Goal: Task Accomplishment & Management: Manage account settings

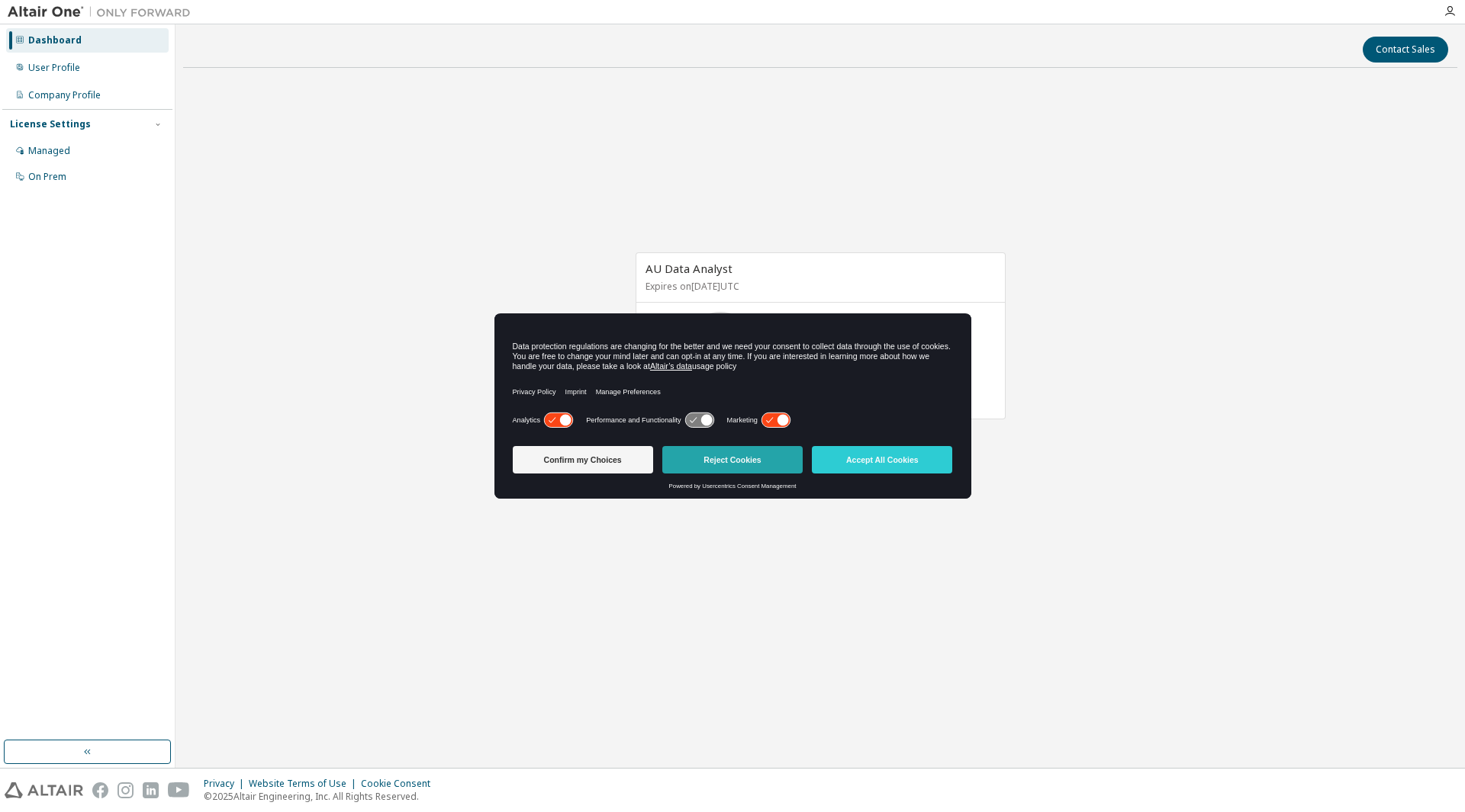
click at [702, 446] on button "Reject Cookies" at bounding box center [732, 460] width 141 height 28
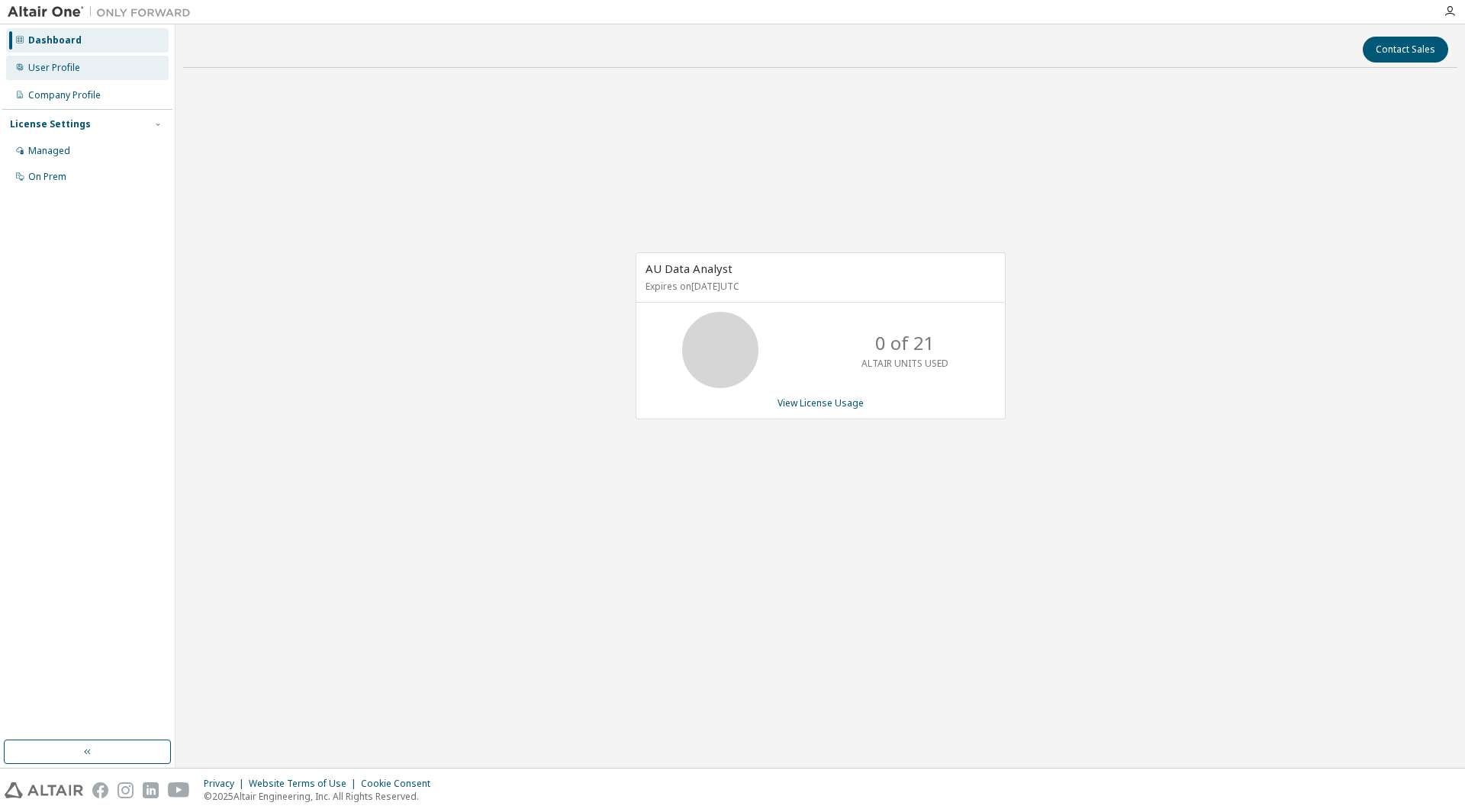
click at [92, 73] on div "User Profile" at bounding box center [88, 68] width 163 height 24
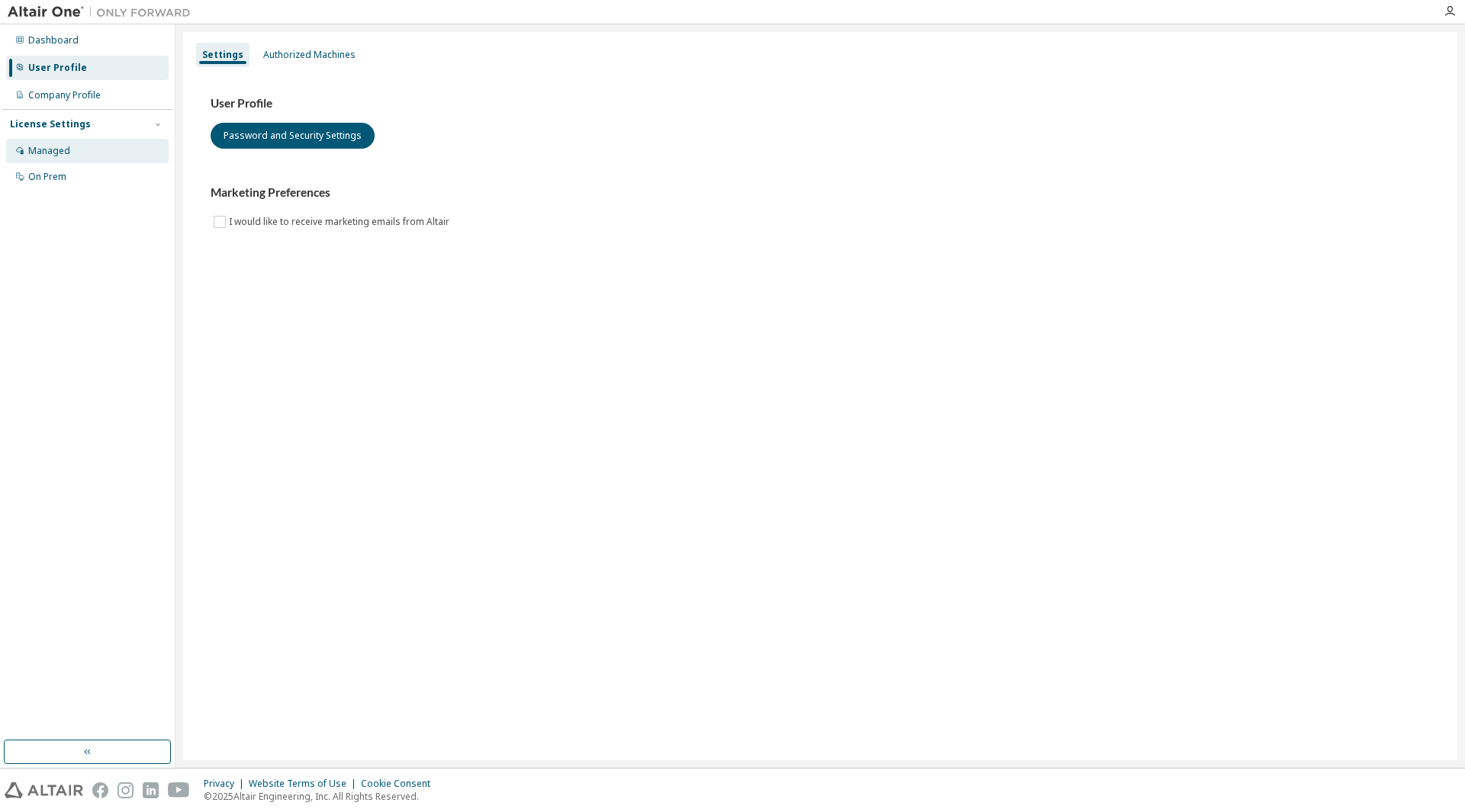
click at [56, 146] on div "Managed" at bounding box center [49, 151] width 42 height 12
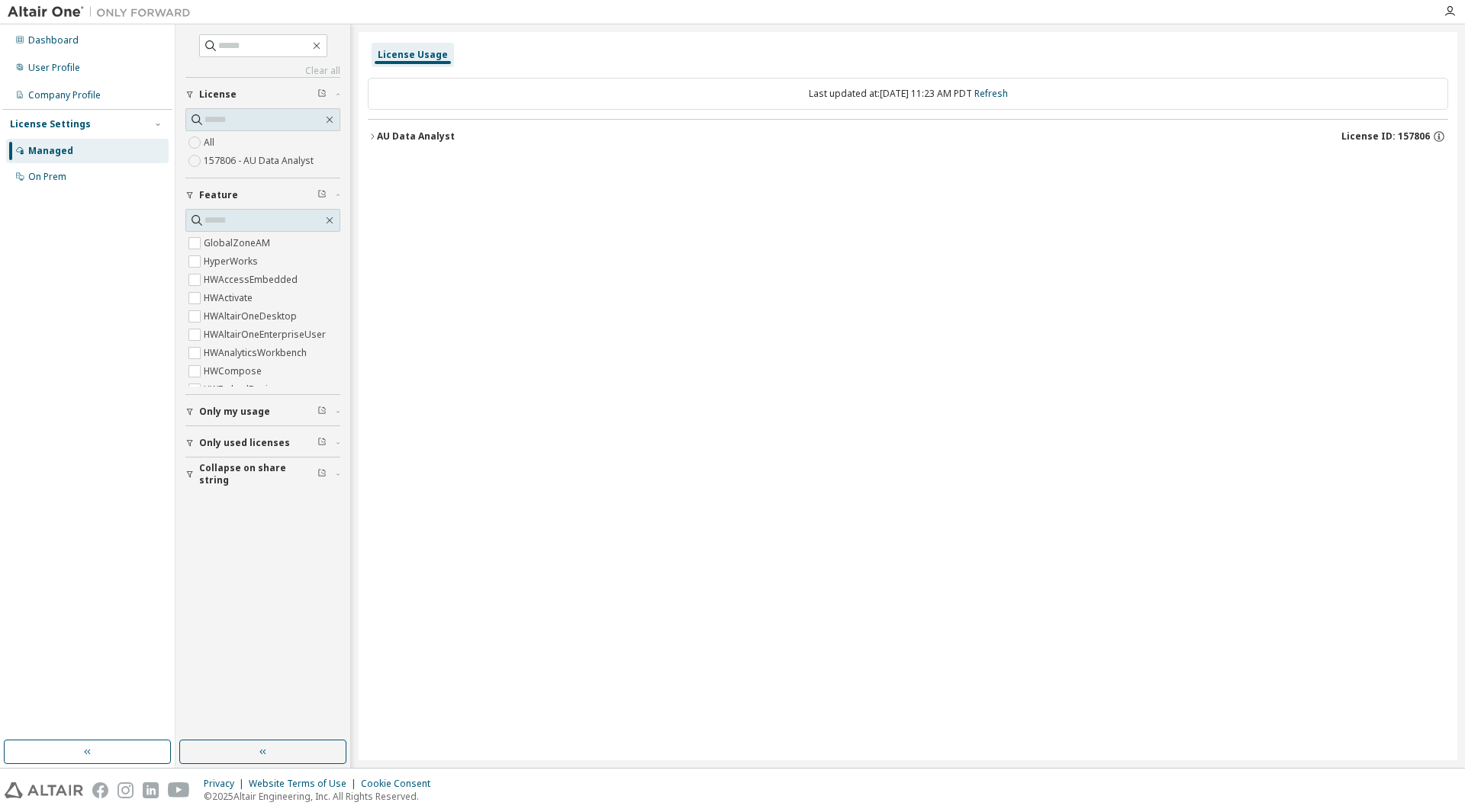
click at [372, 131] on button "AU Data Analyst License ID: 157806" at bounding box center [908, 136] width 1080 height 33
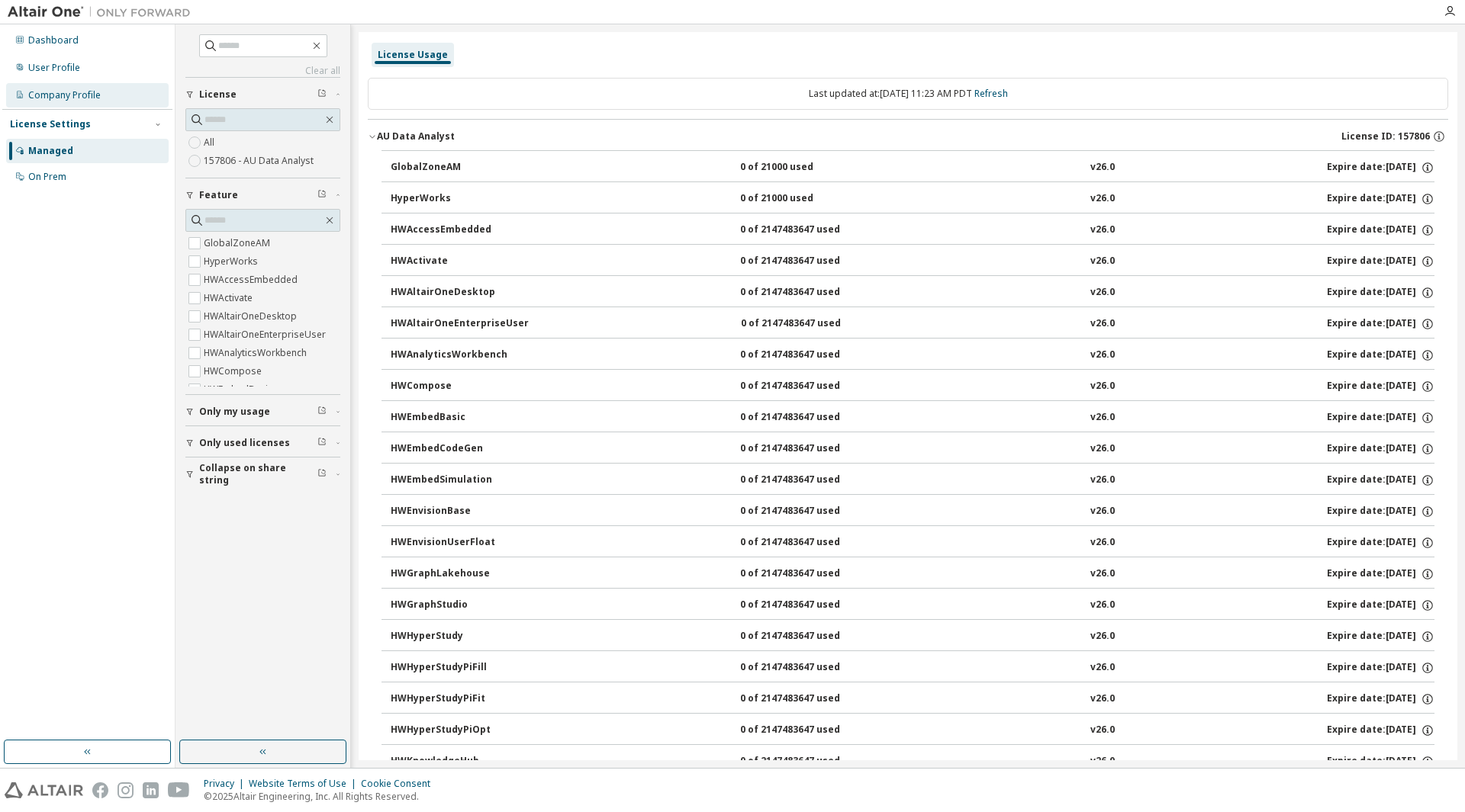
click at [134, 96] on div "Company Profile" at bounding box center [88, 95] width 163 height 24
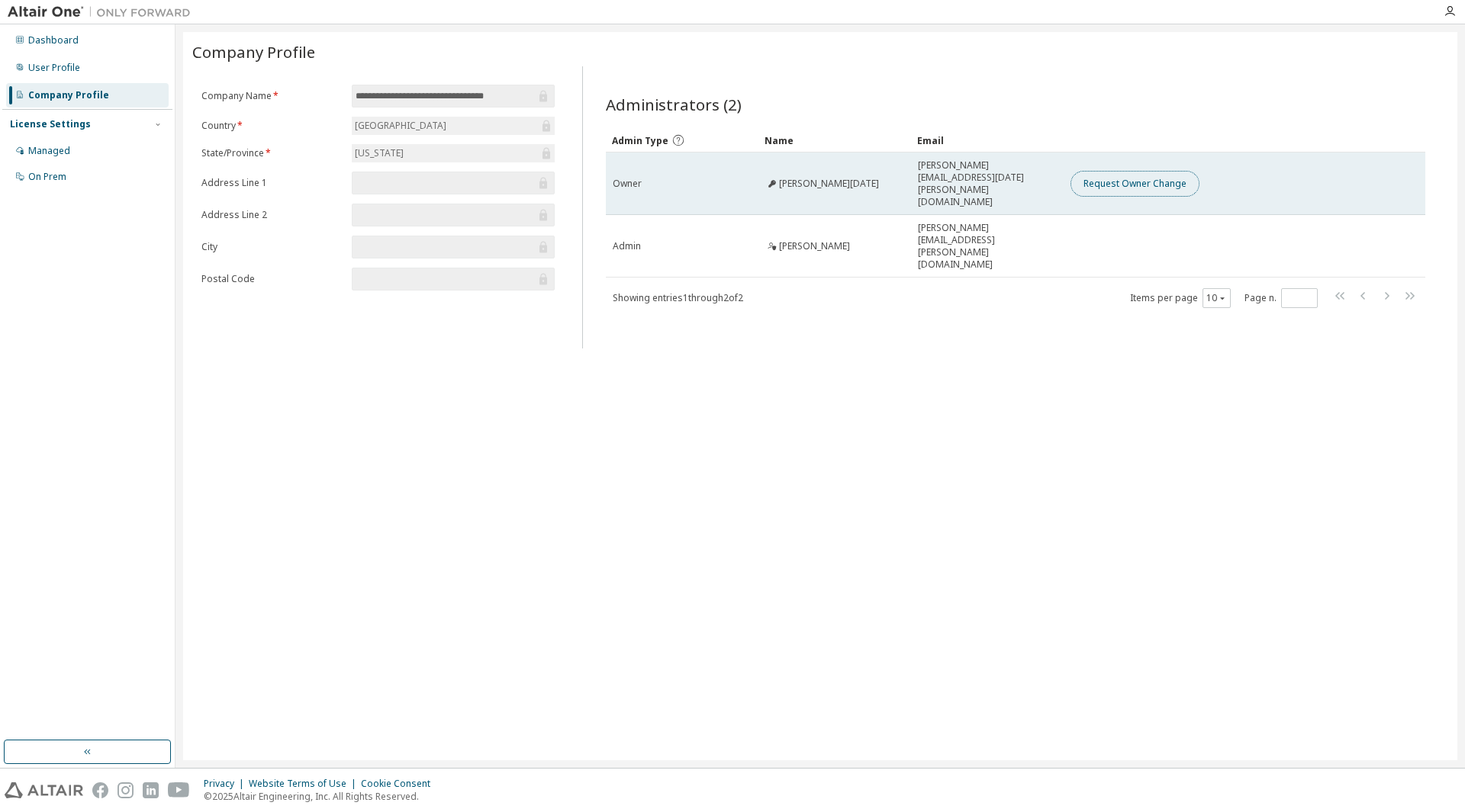
click at [1087, 172] on button "Request Owner Change" at bounding box center [1134, 184] width 129 height 26
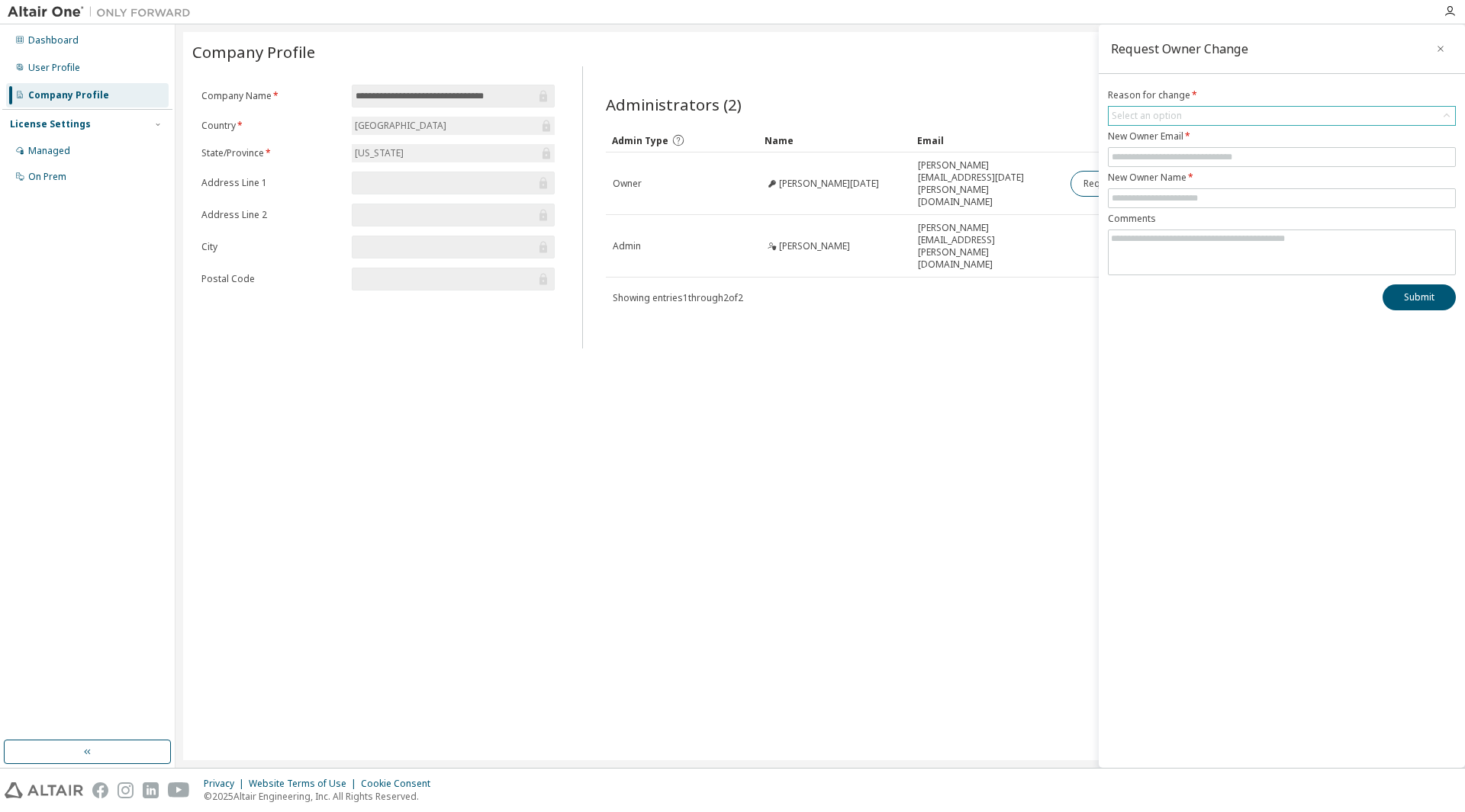
click at [1192, 115] on div "Select an option" at bounding box center [1281, 116] width 346 height 18
click at [985, 296] on div "Administrators (2) Clear Load Save Save As Field Operator Value Select filter S…" at bounding box center [1015, 212] width 856 height 273
click at [153, 73] on div "User Profile" at bounding box center [88, 68] width 163 height 24
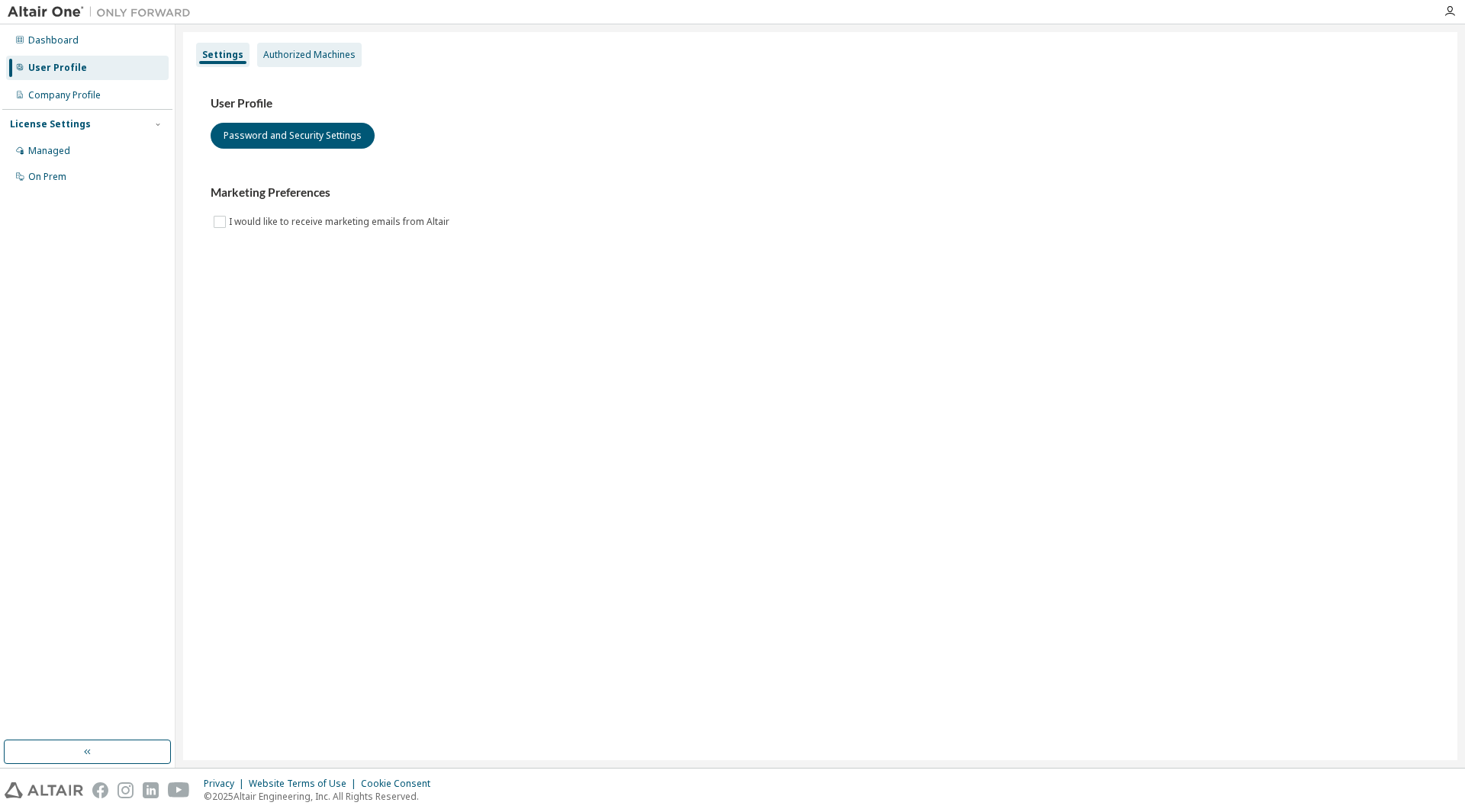
click at [302, 63] on div "Authorized Machines" at bounding box center [309, 55] width 105 height 24
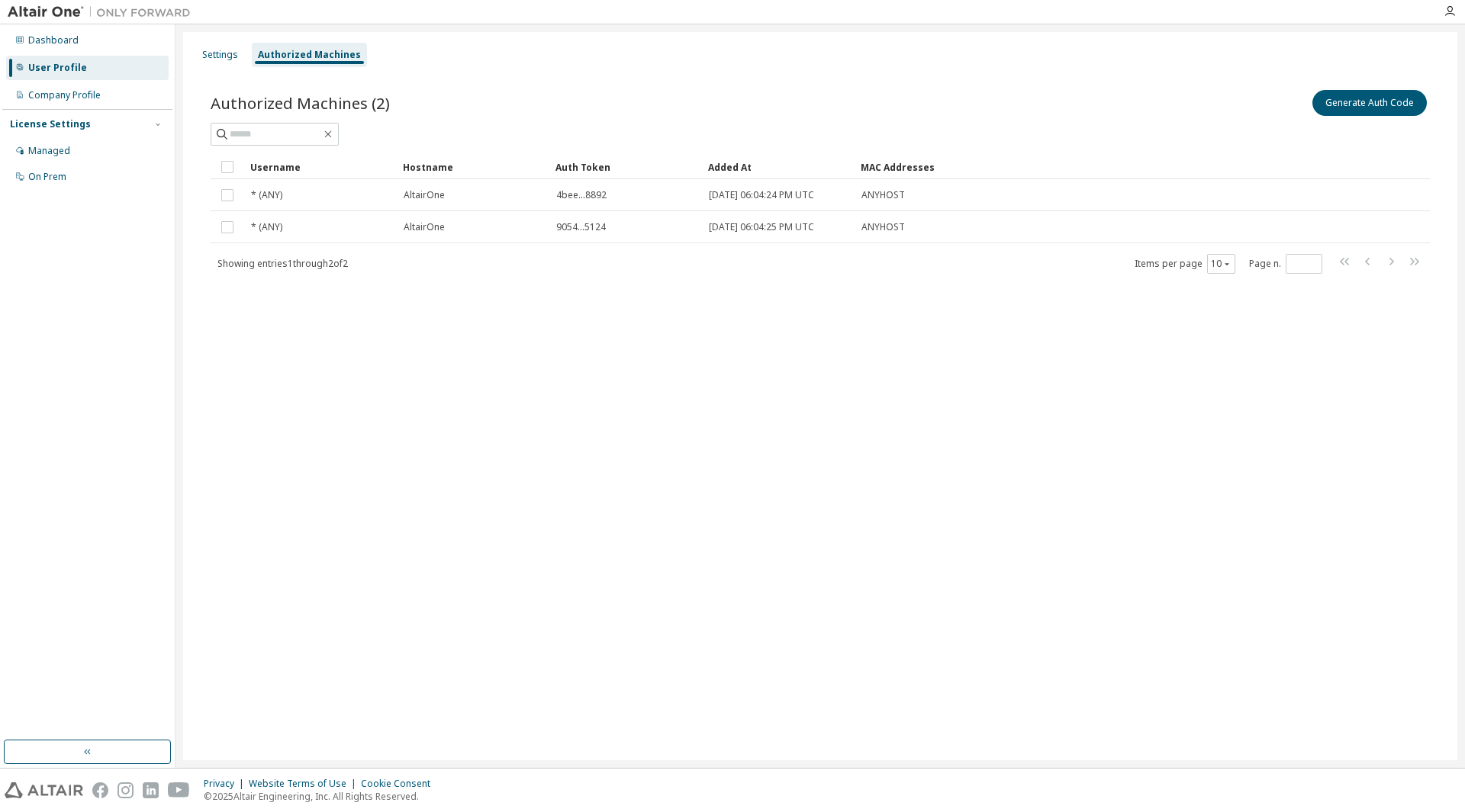
click at [825, 420] on div "Settings Authorized Machines Authorized Machines (2) Generate Auth Code Clear L…" at bounding box center [819, 397] width 1274 height 729
click at [159, 105] on div "Company Profile" at bounding box center [88, 95] width 163 height 24
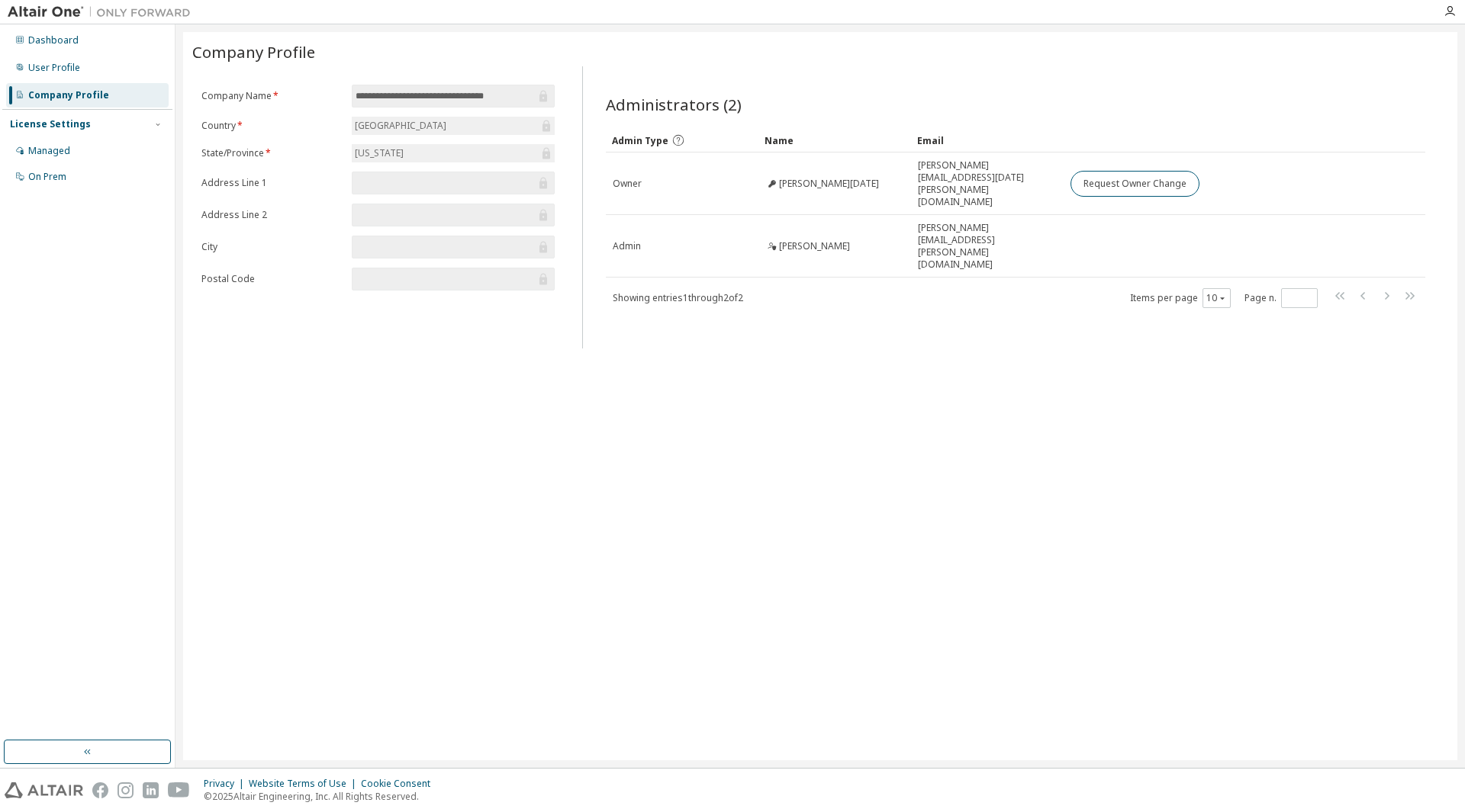
click at [991, 376] on div "**********" at bounding box center [819, 397] width 1274 height 729
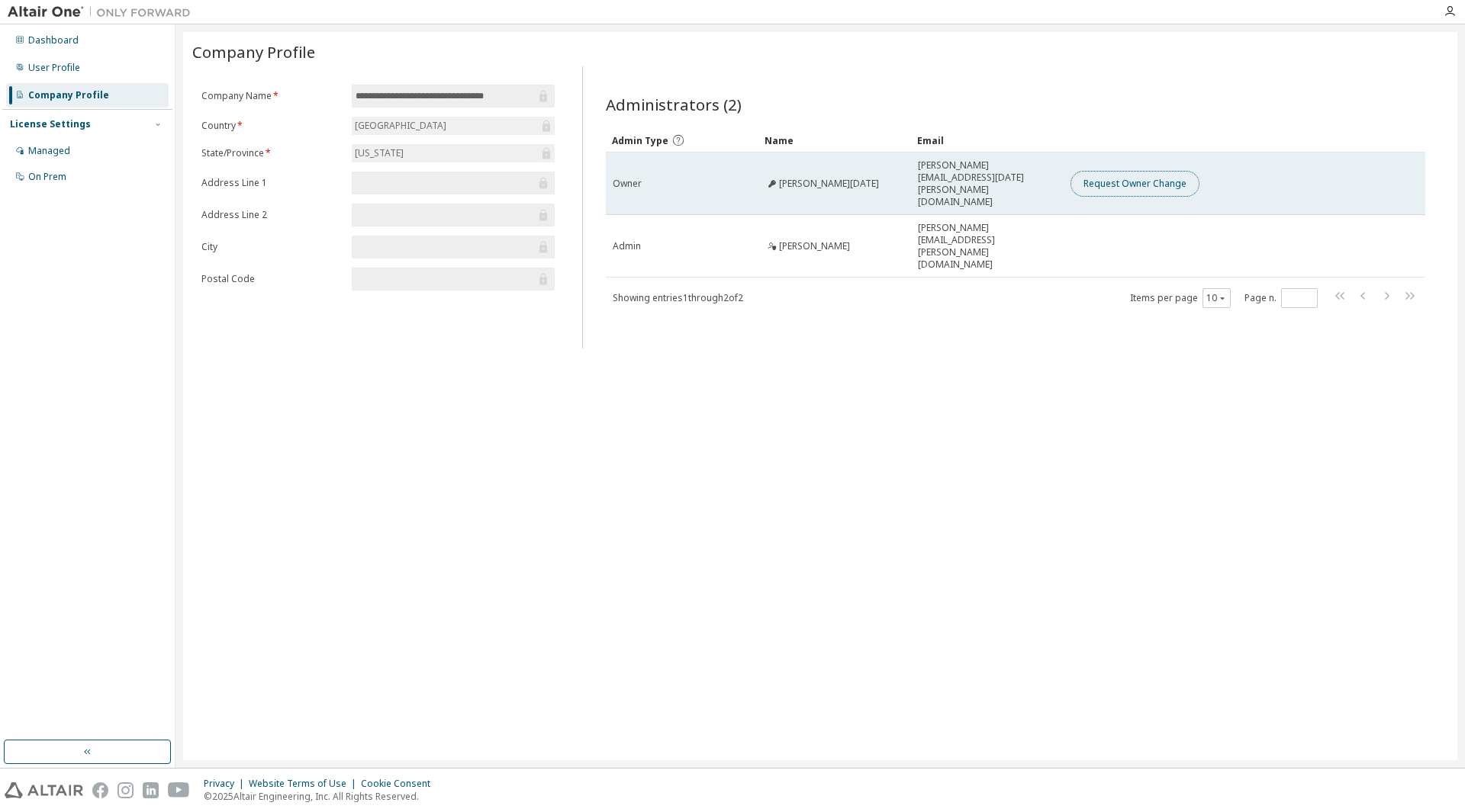
click at [1135, 171] on button "Request Owner Change" at bounding box center [1134, 184] width 129 height 26
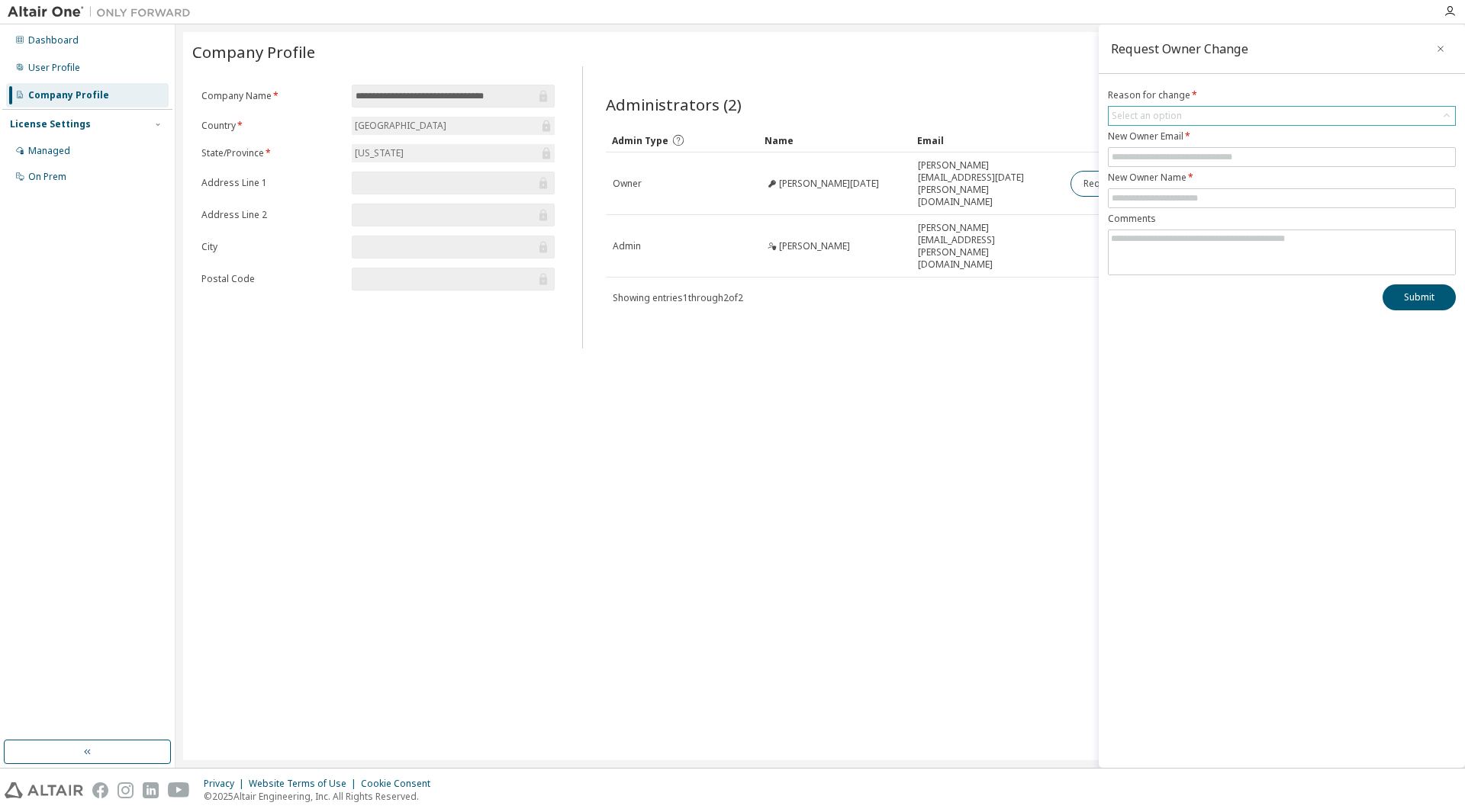
click at [1156, 119] on div "Select an option" at bounding box center [1147, 116] width 70 height 12
click at [1135, 157] on li "User has left organisation" at bounding box center [1280, 158] width 343 height 19
click at [1133, 159] on input "text" at bounding box center [1282, 156] width 340 height 12
type input "**********"
click at [1185, 193] on input "text" at bounding box center [1282, 198] width 340 height 12
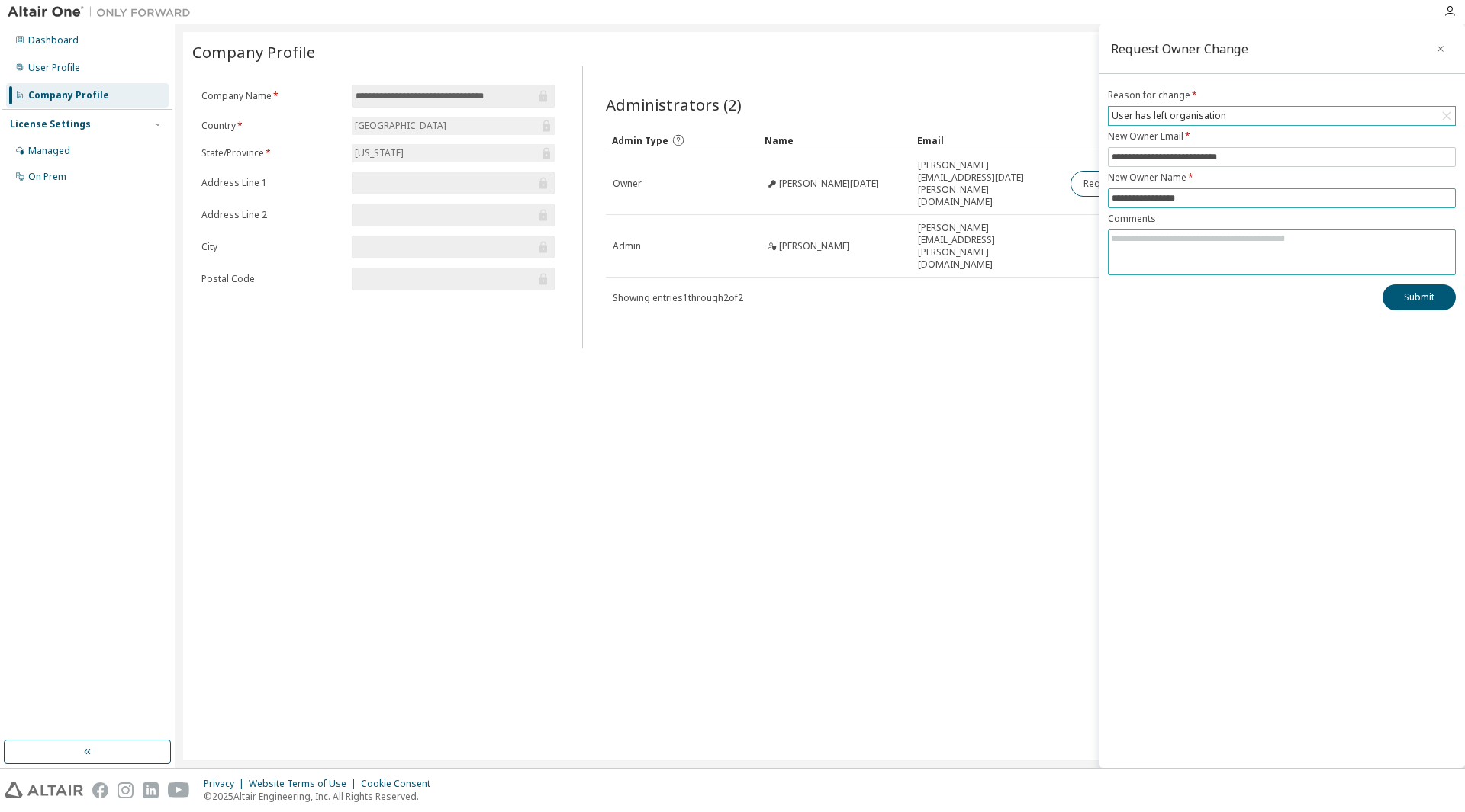
type input "**********"
click at [1149, 237] on textarea at bounding box center [1281, 250] width 346 height 40
click at [977, 316] on div "**********" at bounding box center [819, 397] width 1274 height 729
click at [1442, 50] on icon "button" at bounding box center [1440, 48] width 11 height 12
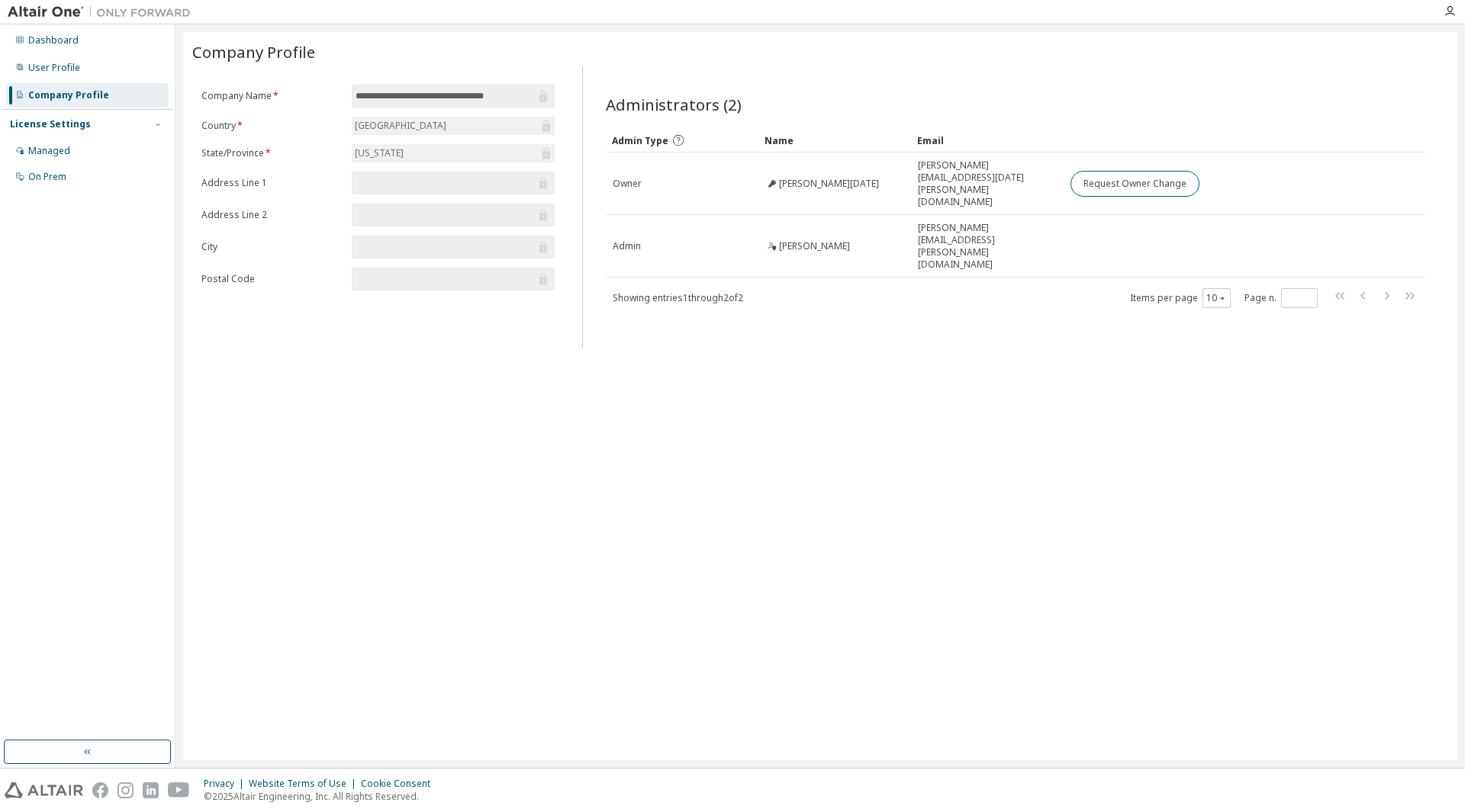
click at [1175, 400] on div "**********" at bounding box center [819, 397] width 1274 height 729
click at [873, 291] on div "Administrators (2) Clear Load Save Save As Field Operator Value Select filter S…" at bounding box center [1015, 212] width 856 height 273
click at [873, 290] on div "Administrators (2) Clear Load Save Save As Field Operator Value Select filter S…" at bounding box center [1015, 212] width 856 height 273
click at [89, 78] on div "User Profile" at bounding box center [88, 68] width 163 height 24
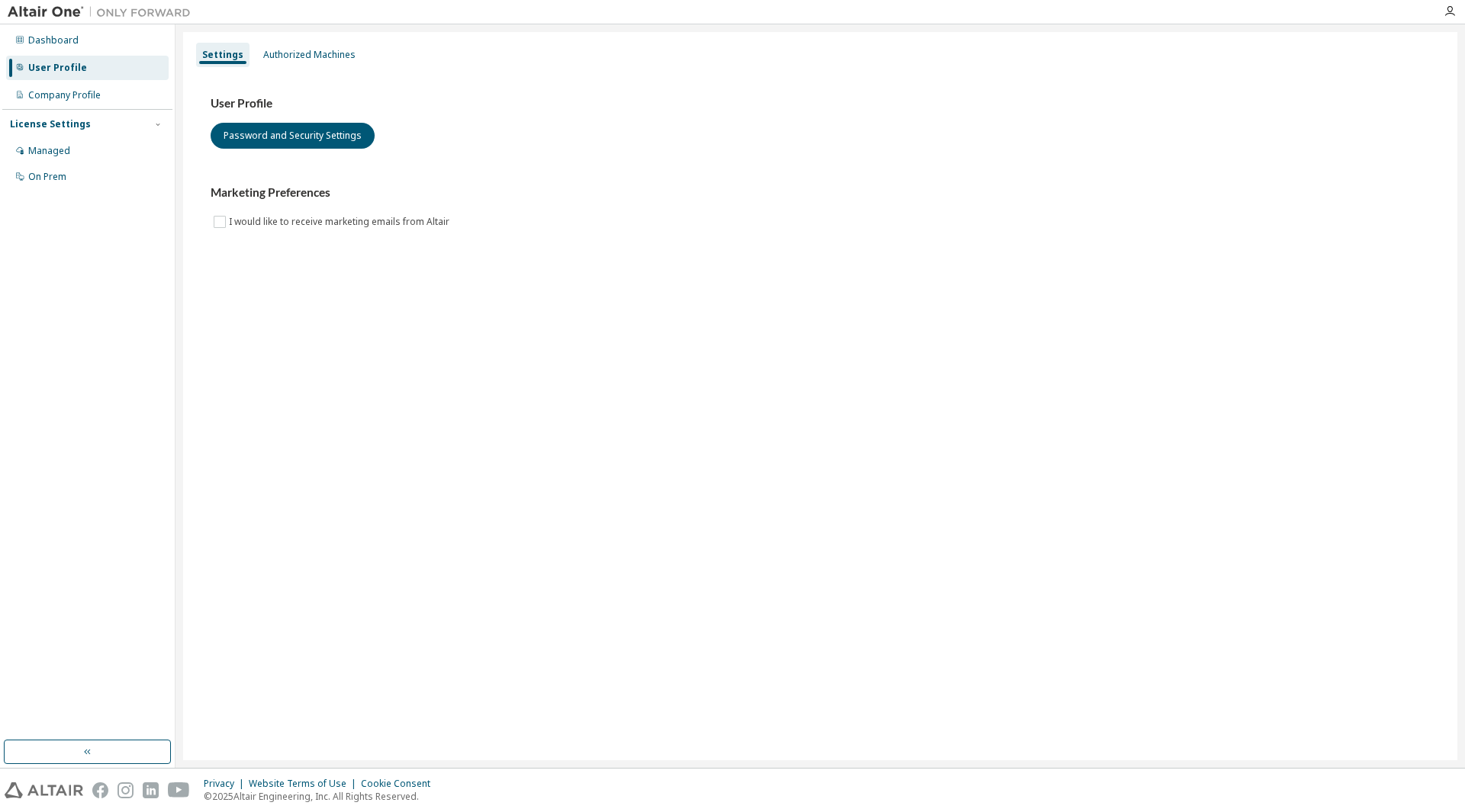
click at [445, 334] on div "Settings Authorized Machines User Profile Password and Security Settings Market…" at bounding box center [819, 397] width 1274 height 729
click at [130, 41] on div "Dashboard" at bounding box center [88, 41] width 163 height 24
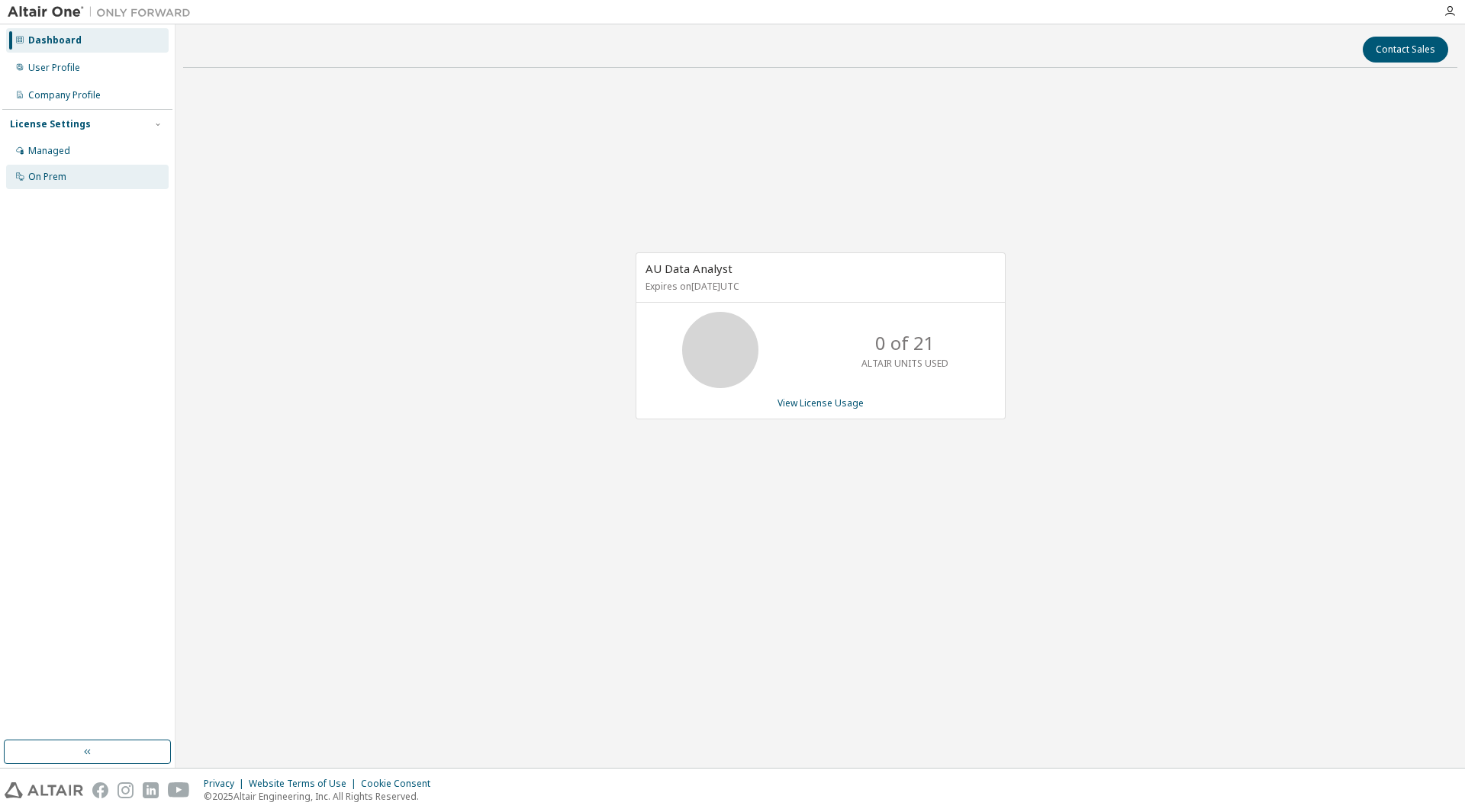
click at [54, 171] on div "On Prem" at bounding box center [47, 177] width 38 height 12
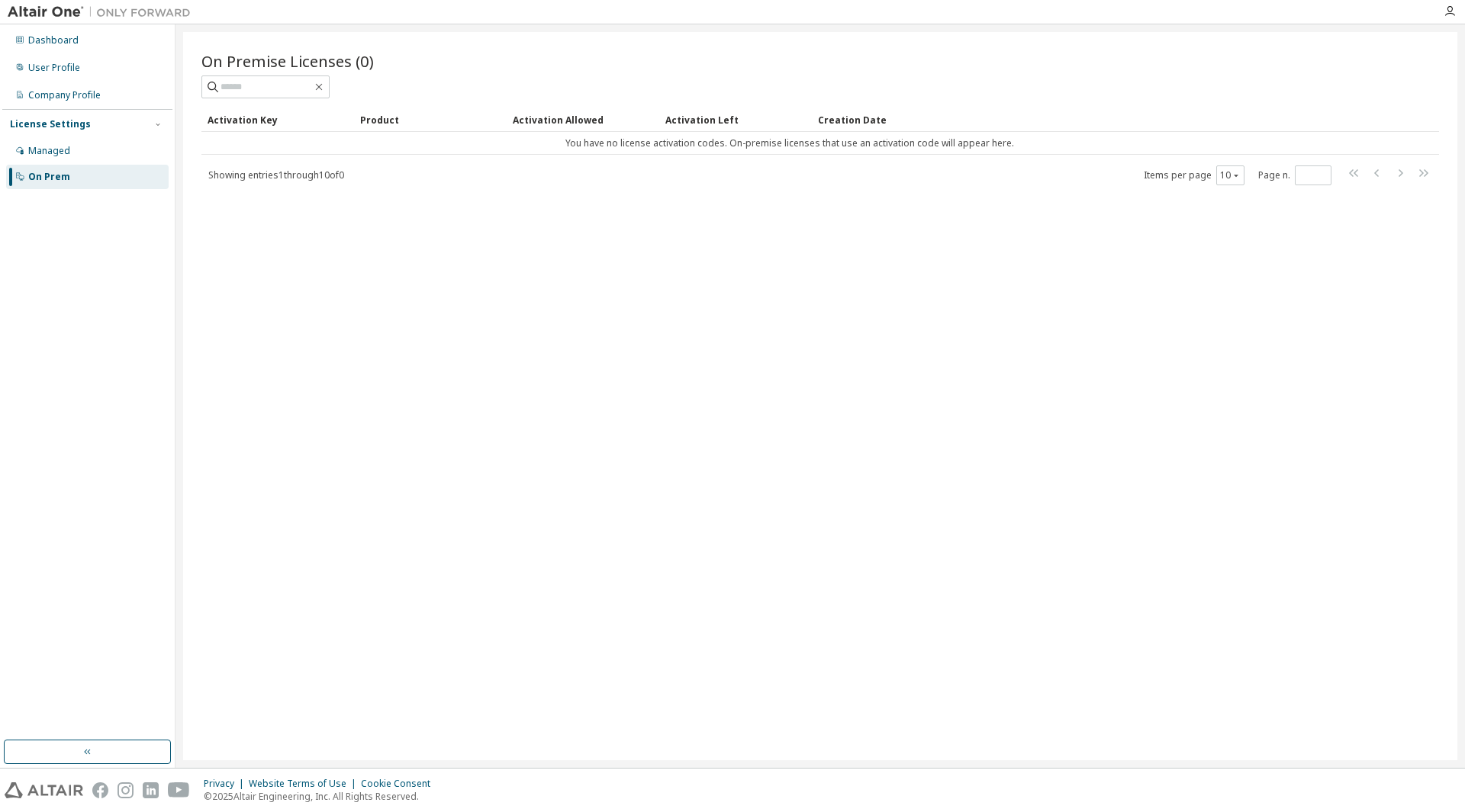
click at [1136, 598] on div "On Premise Licenses (0) Clear Load Save Save As Field Operator Value Select fil…" at bounding box center [819, 397] width 1274 height 729
click at [1447, 17] on icon "button" at bounding box center [1448, 11] width 12 height 12
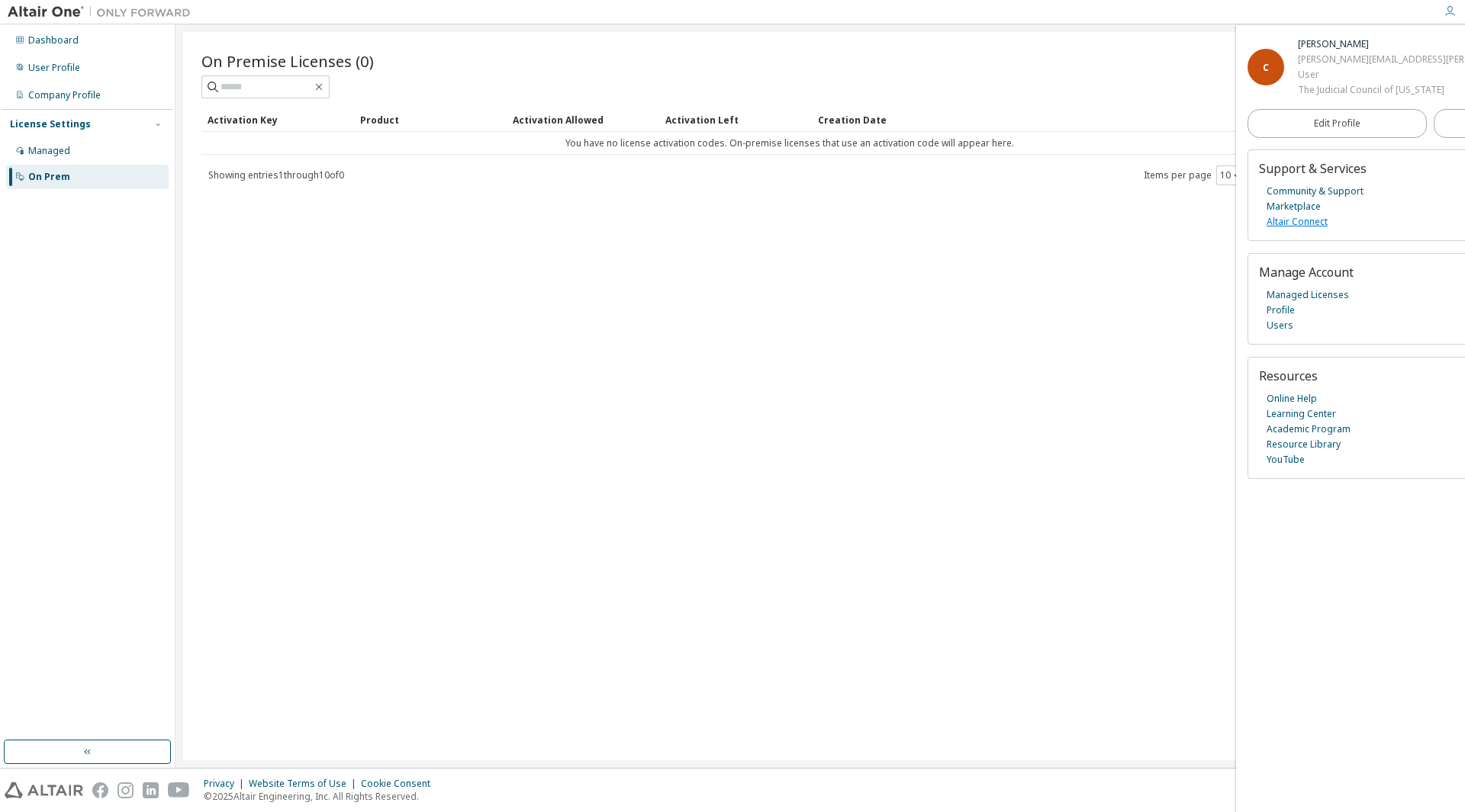
click at [1305, 220] on link "Altair Connect" at bounding box center [1297, 222] width 61 height 15
click at [1309, 399] on link "Online Help" at bounding box center [1291, 399] width 50 height 15
click at [1278, 307] on link "Profile" at bounding box center [1280, 310] width 29 height 15
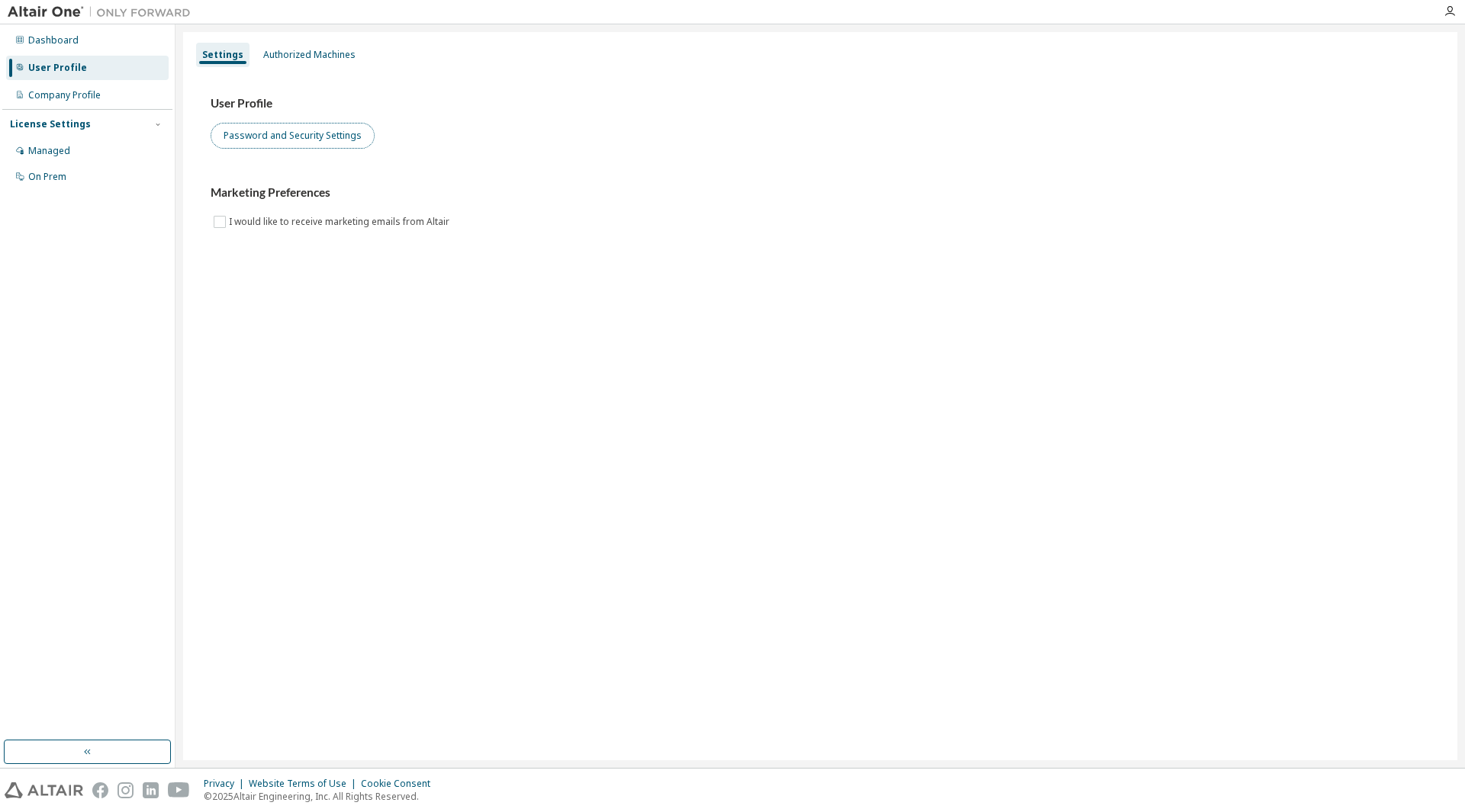
click at [345, 135] on button "Password and Security Settings" at bounding box center [292, 136] width 164 height 26
